Goal: Entertainment & Leisure: Consume media (video, audio)

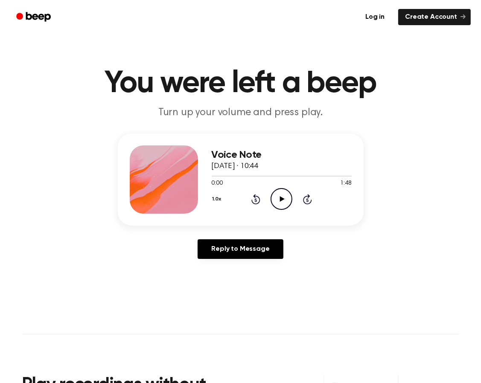
click at [272, 197] on icon "Play Audio" at bounding box center [282, 199] width 22 height 22
click at [280, 199] on icon at bounding box center [282, 199] width 4 height 6
click at [278, 202] on icon "Play Audio" at bounding box center [282, 199] width 22 height 22
click at [256, 201] on icon at bounding box center [256, 199] width 2 height 3
click at [212, 199] on button "1.0x" at bounding box center [218, 199] width 13 height 15
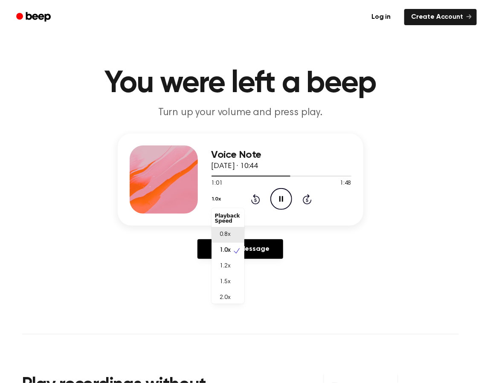
click at [229, 237] on span "0.8x" at bounding box center [225, 234] width 11 height 9
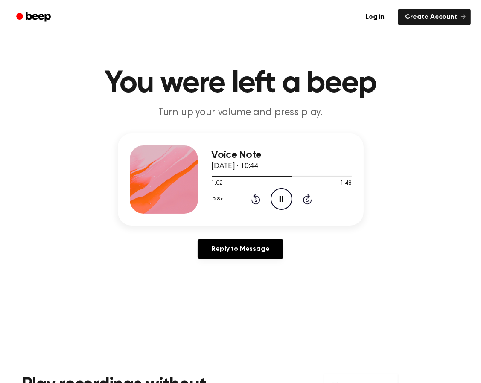
click at [256, 196] on icon at bounding box center [255, 199] width 9 height 10
click at [291, 203] on circle at bounding box center [281, 199] width 21 height 21
click at [250, 202] on div "0.8x Rewind 5 seconds Play Audio Skip 5 seconds" at bounding box center [282, 199] width 140 height 22
click at [259, 198] on icon at bounding box center [255, 199] width 9 height 10
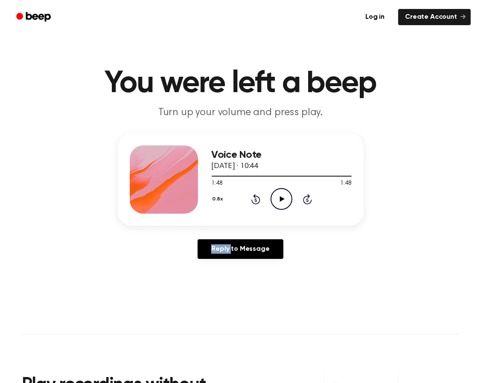
click at [259, 198] on icon at bounding box center [255, 199] width 9 height 10
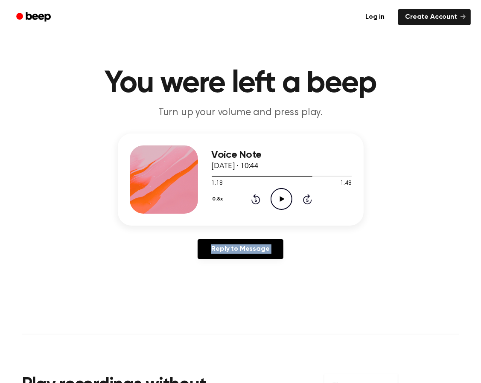
click at [259, 198] on icon at bounding box center [255, 199] width 9 height 10
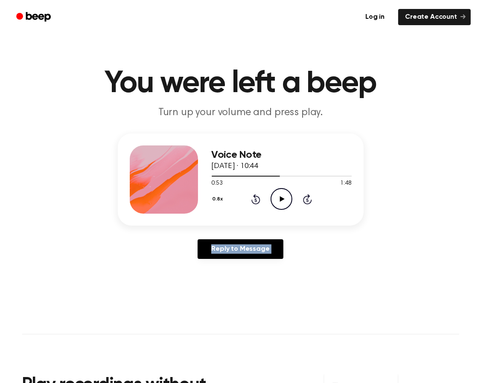
click at [259, 198] on icon at bounding box center [255, 199] width 9 height 10
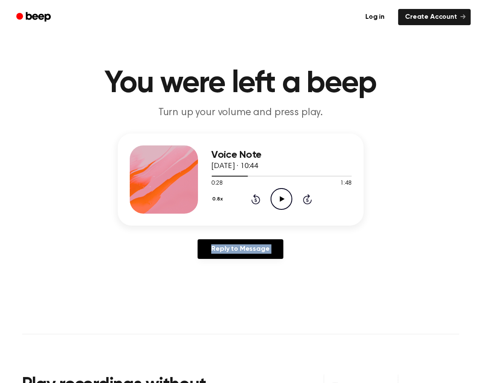
click at [259, 198] on icon at bounding box center [255, 199] width 9 height 10
drag, startPoint x: 259, startPoint y: 198, endPoint x: 283, endPoint y: 203, distance: 24.9
click at [283, 203] on icon "Play Audio" at bounding box center [282, 199] width 22 height 22
click at [223, 198] on button "0.8x" at bounding box center [219, 199] width 15 height 15
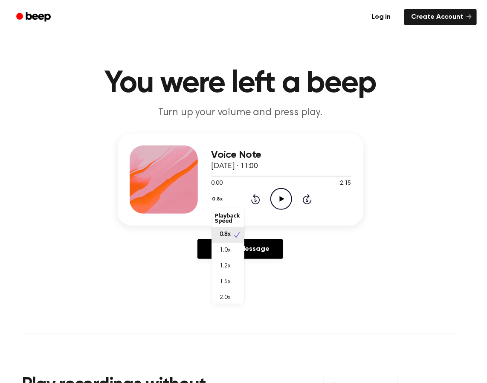
click at [230, 218] on div "Playback Speed" at bounding box center [228, 218] width 33 height 17
click at [229, 235] on span "0.8x" at bounding box center [225, 234] width 11 height 9
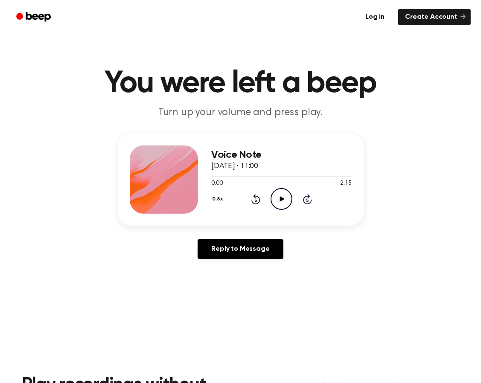
click at [283, 204] on icon "Play Audio" at bounding box center [282, 199] width 22 height 22
click at [283, 204] on icon "Pause Audio" at bounding box center [282, 199] width 22 height 22
click at [265, 91] on h1 "You were left a beep" at bounding box center [240, 83] width 437 height 31
click at [280, 194] on icon "Play Audio" at bounding box center [282, 199] width 22 height 22
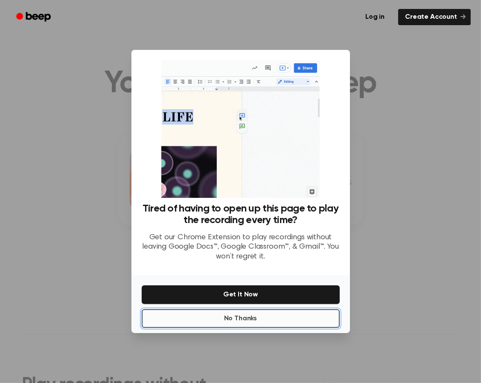
click at [255, 315] on button "No Thanks" at bounding box center [241, 318] width 198 height 19
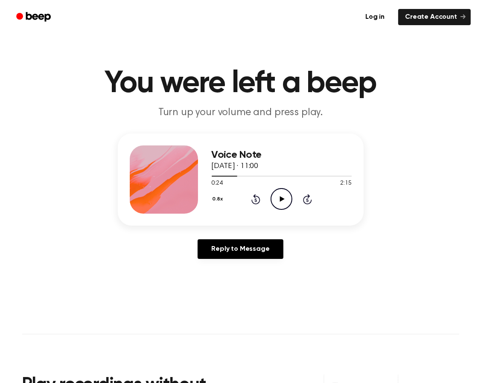
click at [284, 201] on icon "Play Audio" at bounding box center [282, 199] width 22 height 22
click at [280, 202] on icon "Play Audio" at bounding box center [282, 199] width 22 height 22
click at [280, 202] on icon "Pause Audio" at bounding box center [282, 199] width 22 height 22
click at [280, 202] on icon "Play Audio" at bounding box center [282, 199] width 22 height 22
click at [280, 202] on icon "Pause Audio" at bounding box center [282, 199] width 22 height 22
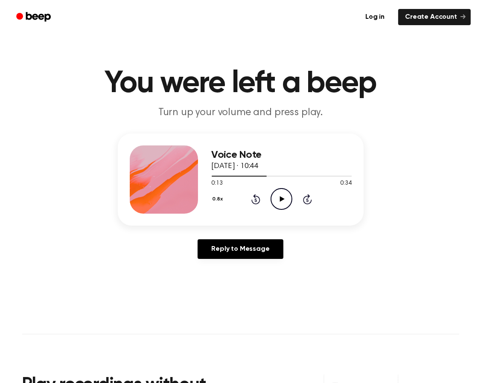
click at [280, 202] on icon "Play Audio" at bounding box center [282, 199] width 22 height 22
click at [280, 202] on icon "Pause Audio" at bounding box center [282, 199] width 22 height 22
click at [280, 202] on icon "Play Audio" at bounding box center [282, 199] width 22 height 22
click at [280, 202] on icon "Pause Audio" at bounding box center [282, 199] width 22 height 22
click at [280, 202] on icon "Play Audio" at bounding box center [282, 199] width 22 height 22
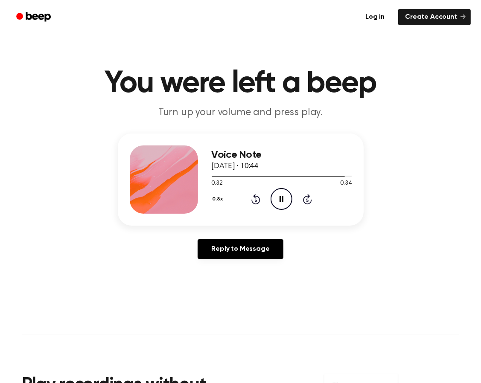
click at [280, 202] on icon "Pause Audio" at bounding box center [282, 199] width 22 height 22
click at [280, 202] on icon "Play Audio" at bounding box center [282, 199] width 22 height 22
click at [280, 202] on icon "Pause Audio" at bounding box center [282, 199] width 22 height 22
